Goal: Check status: Check status

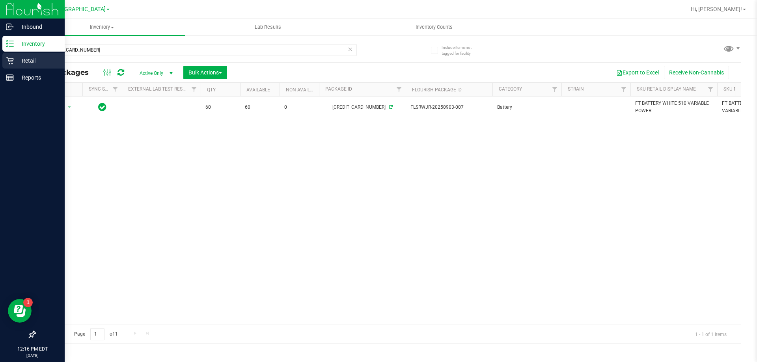
click at [29, 56] on p "Retail" at bounding box center [37, 60] width 47 height 9
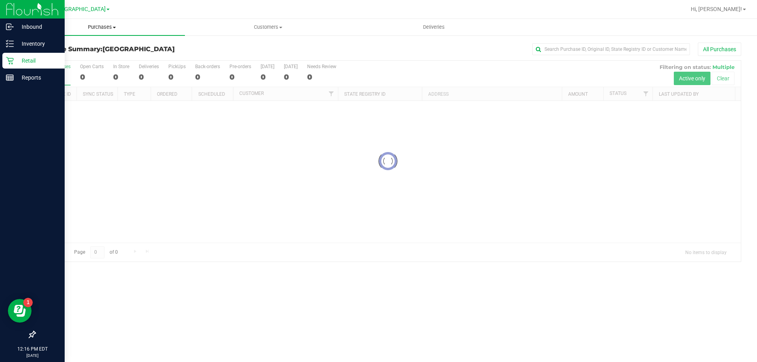
click at [87, 28] on span "Purchases" at bounding box center [102, 27] width 166 height 7
click at [78, 55] on li "Fulfillment" at bounding box center [102, 56] width 166 height 9
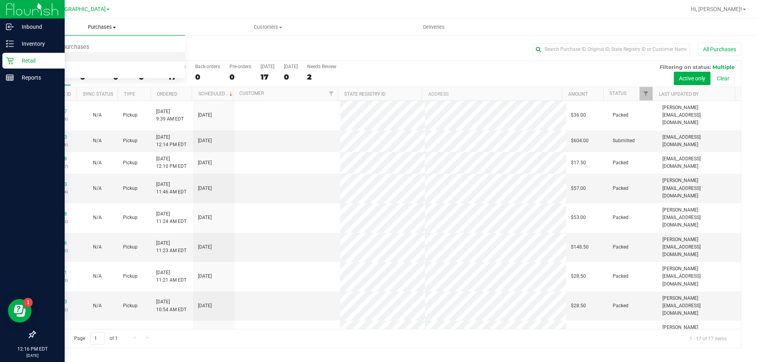
click at [66, 59] on span "Fulfillment" at bounding box center [43, 57] width 49 height 7
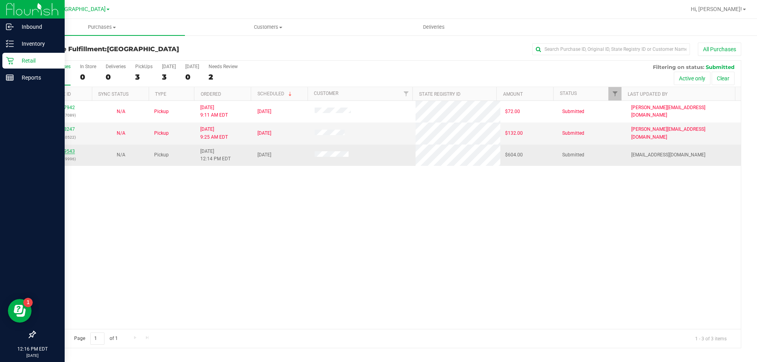
click at [70, 150] on link "11979543" at bounding box center [64, 152] width 22 height 6
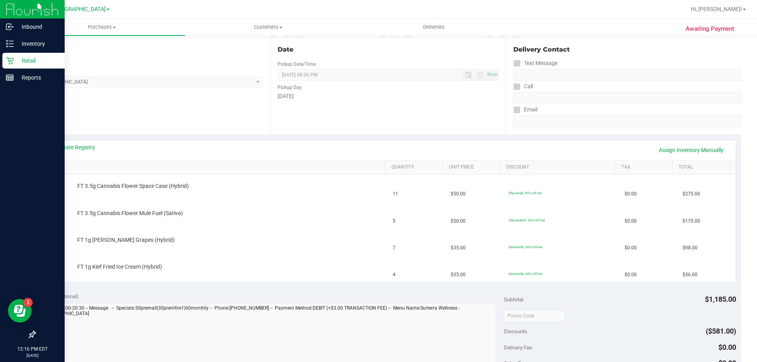
scroll to position [79, 0]
click at [84, 146] on link "View State Registry" at bounding box center [71, 147] width 47 height 8
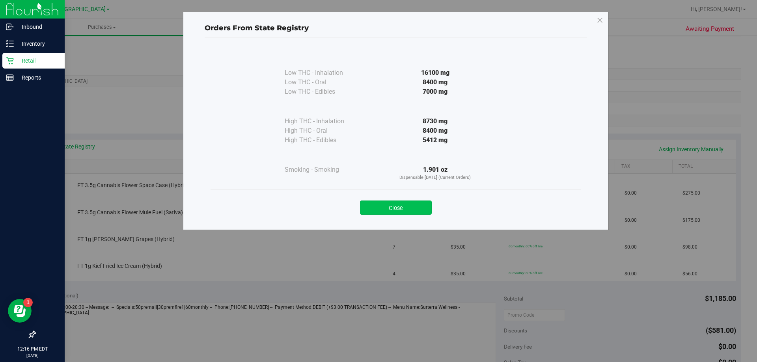
click at [403, 209] on button "Close" at bounding box center [396, 208] width 72 height 14
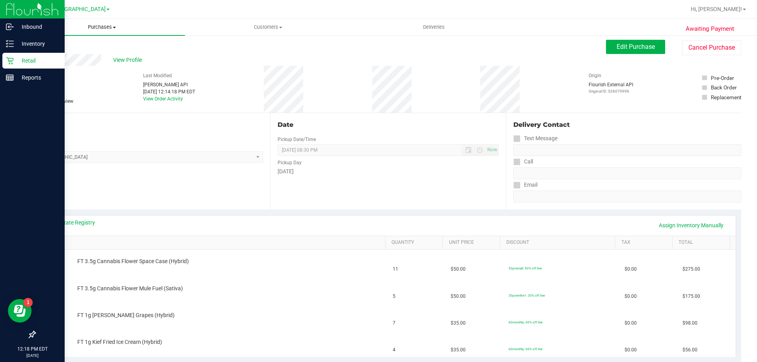
scroll to position [0, 0]
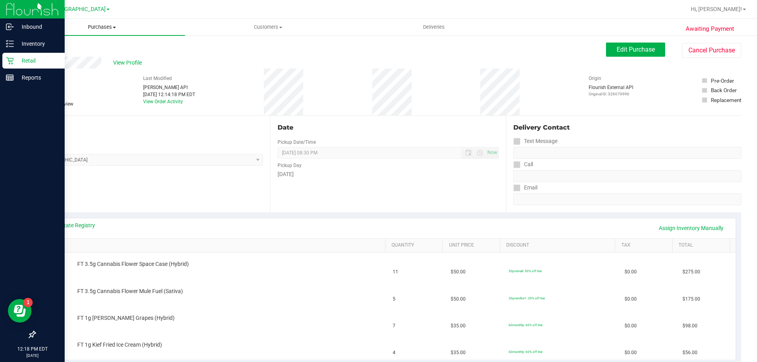
click at [103, 29] on span "Purchases" at bounding box center [102, 27] width 166 height 7
click at [82, 57] on li "Fulfillment" at bounding box center [102, 56] width 166 height 9
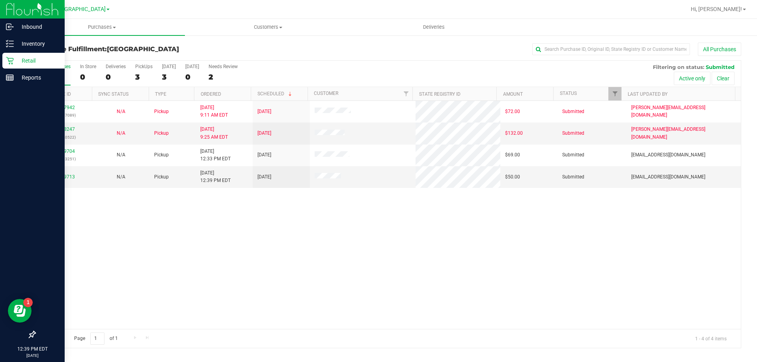
click at [234, 9] on div at bounding box center [413, 9] width 544 height 15
